Goal: Information Seeking & Learning: Learn about a topic

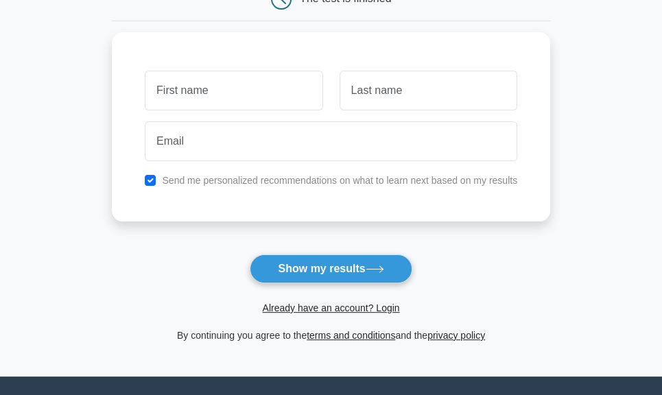
scroll to position [155, 0]
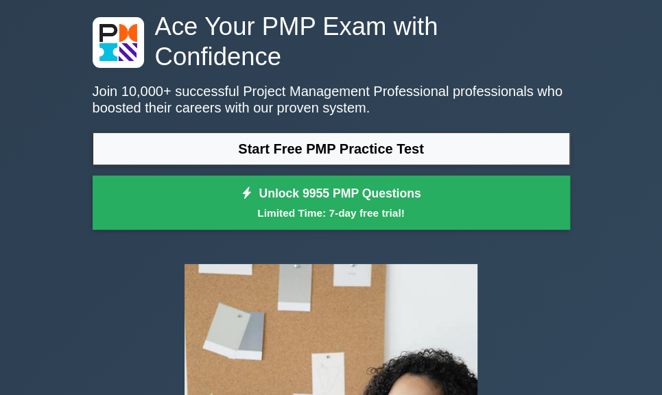
scroll to position [71, 0]
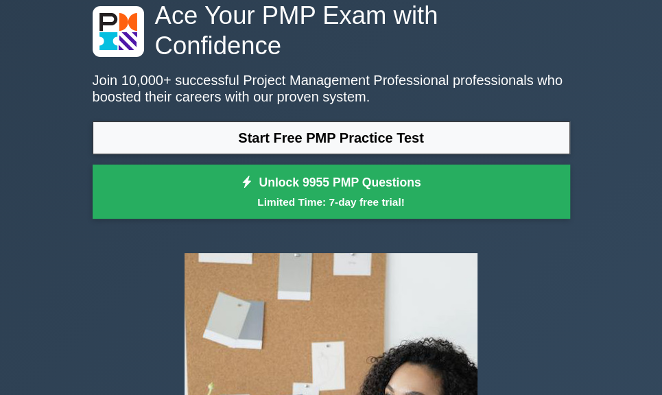
click at [375, 46] on h1 "Ace Your PMP Exam with Confidence" at bounding box center [332, 31] width 478 height 60
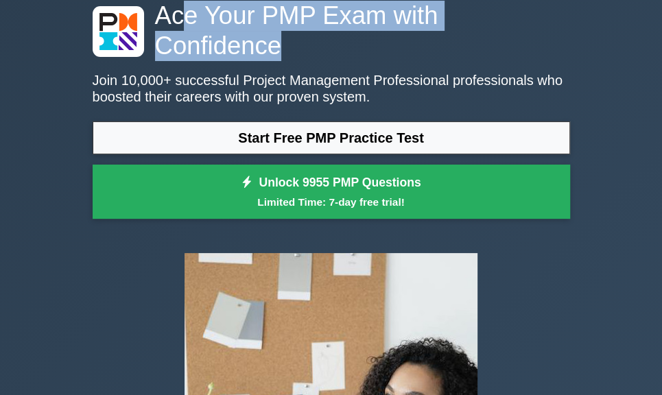
drag, startPoint x: 180, startPoint y: 21, endPoint x: 332, endPoint y: 60, distance: 157.5
click at [332, 60] on h1 "Ace Your PMP Exam with Confidence" at bounding box center [332, 31] width 478 height 60
drag, startPoint x: 332, startPoint y: 60, endPoint x: 163, endPoint y: 16, distance: 175.3
click at [163, 16] on h1 "Ace Your PMP Exam with Confidence" at bounding box center [332, 31] width 478 height 60
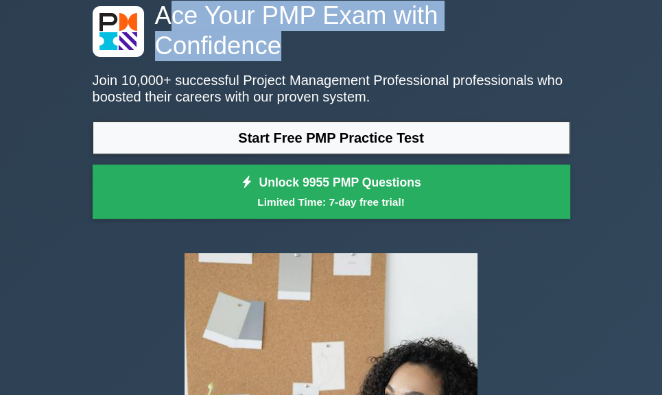
click at [163, 16] on h1 "Ace Your PMP Exam with Confidence" at bounding box center [332, 31] width 478 height 60
drag, startPoint x: 153, startPoint y: 10, endPoint x: 299, endPoint y: 40, distance: 148.6
click at [299, 40] on h1 "Ace Your PMP Exam with Confidence" at bounding box center [332, 31] width 478 height 60
